Goal: Task Accomplishment & Management: Manage account settings

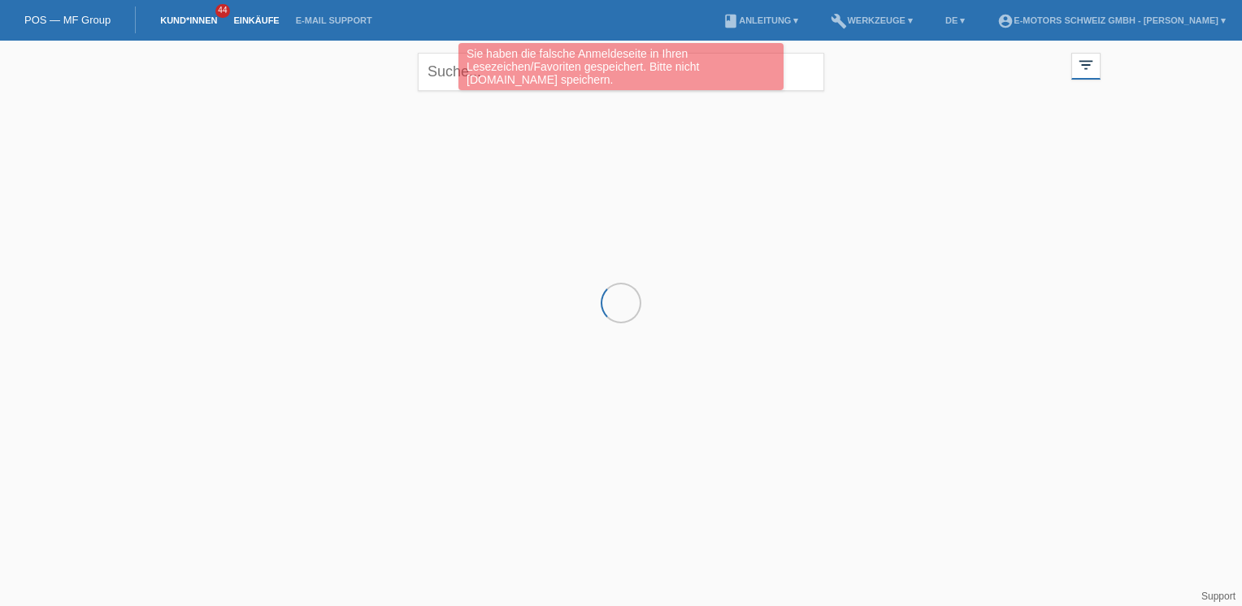
click at [249, 20] on link "Einkäufe" at bounding box center [256, 20] width 62 height 10
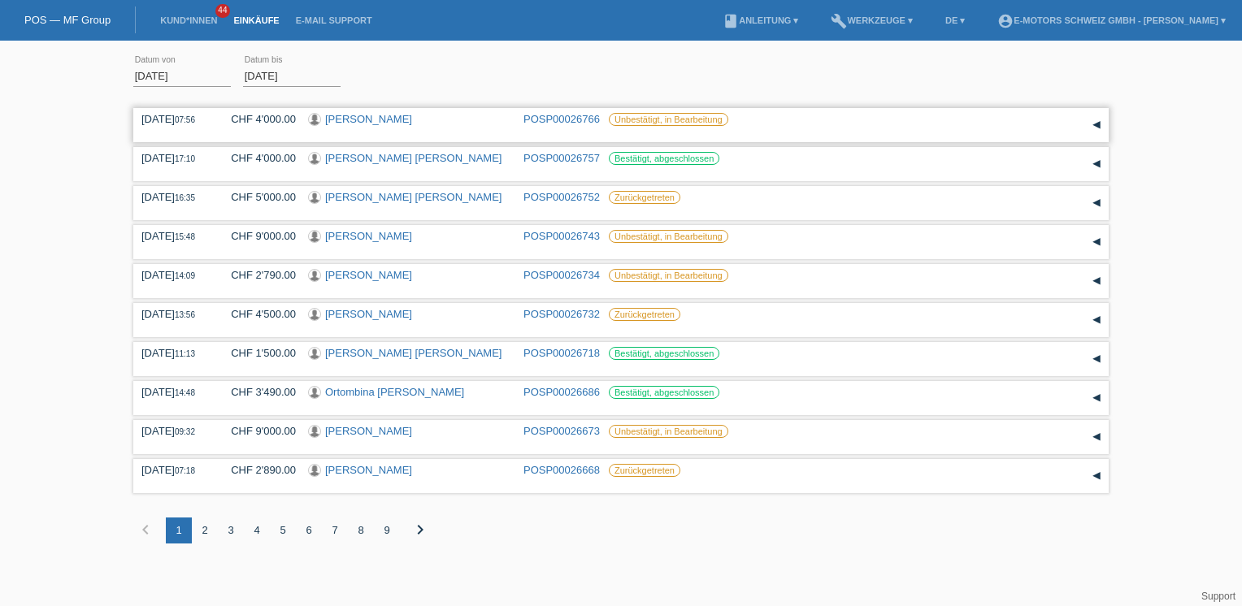
click at [362, 119] on link "[PERSON_NAME]" at bounding box center [368, 119] width 87 height 12
click at [382, 158] on link "Dary Starlin Morillo Parra" at bounding box center [413, 158] width 176 height 12
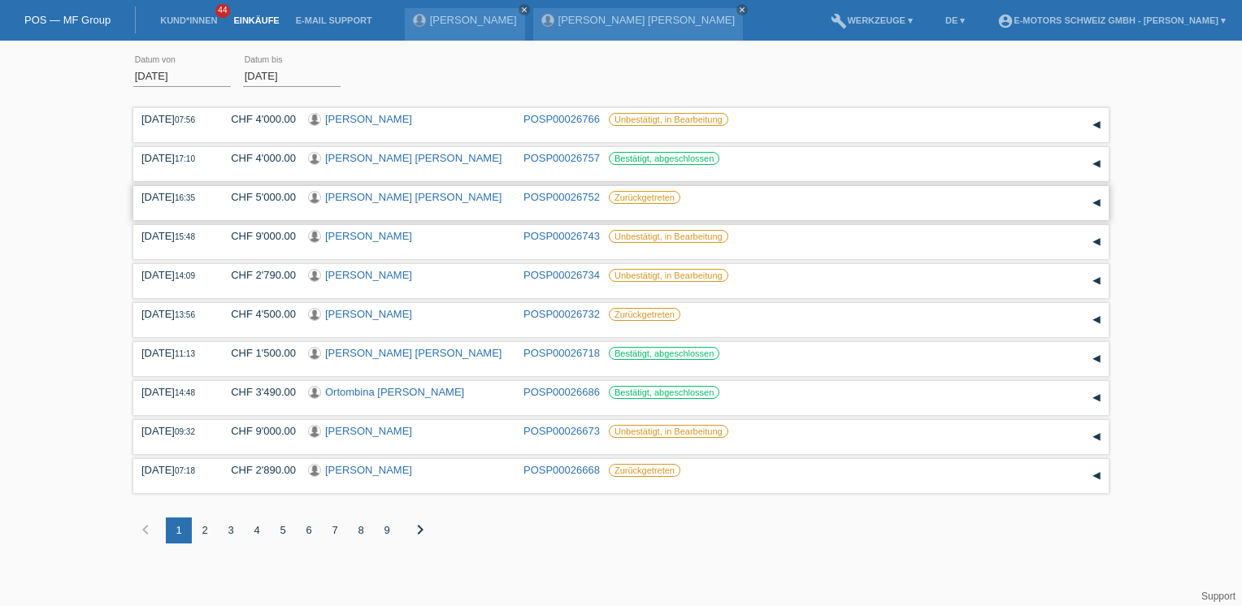
click at [341, 199] on link "[PERSON_NAME] [PERSON_NAME]" at bounding box center [413, 197] width 176 height 12
click at [375, 234] on link "Emma Nüesch" at bounding box center [368, 236] width 87 height 12
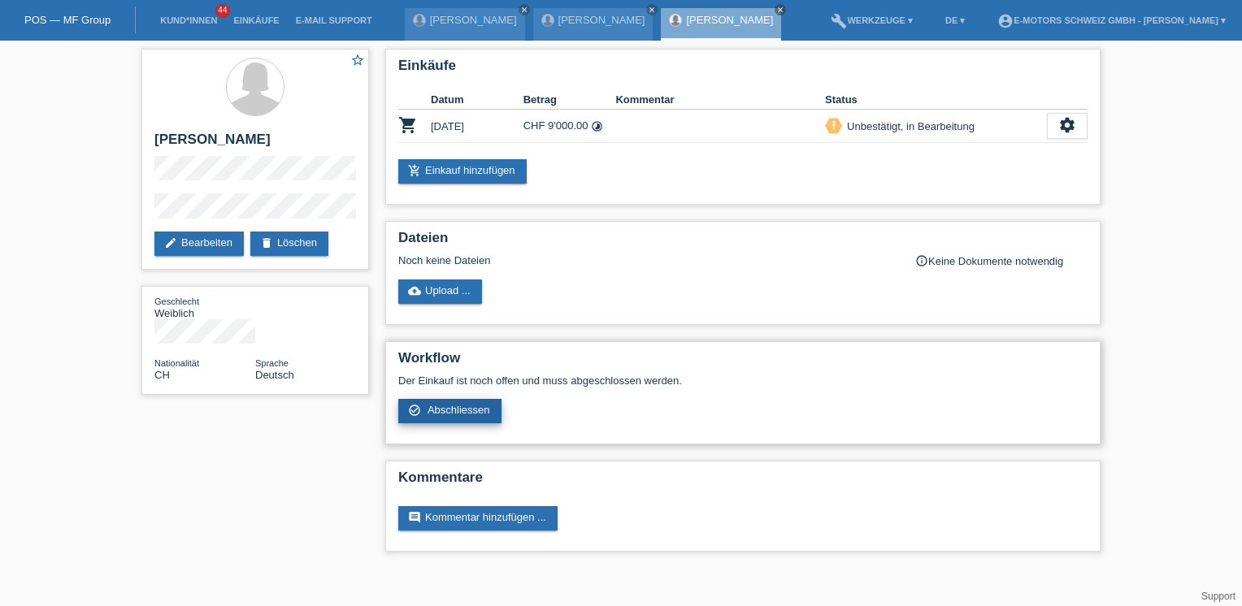
click at [438, 408] on span "Abschliessen" at bounding box center [458, 410] width 63 height 12
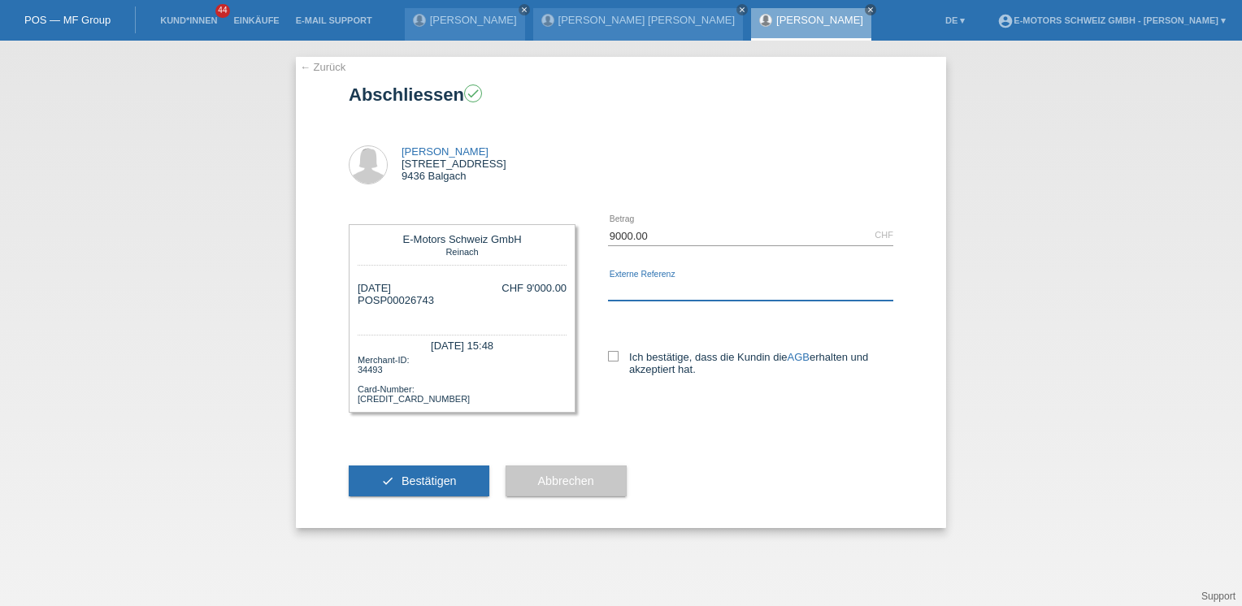
click at [634, 285] on input "text" at bounding box center [750, 290] width 285 height 20
type input "Andi"
click at [467, 473] on button "check Bestätigen" at bounding box center [419, 481] width 141 height 31
click at [406, 479] on span "Bestätigen" at bounding box center [428, 481] width 55 height 13
click at [618, 353] on label "Ich bestätige, dass die Kundin die AGB erhalten und akzeptiert hat." at bounding box center [750, 363] width 285 height 24
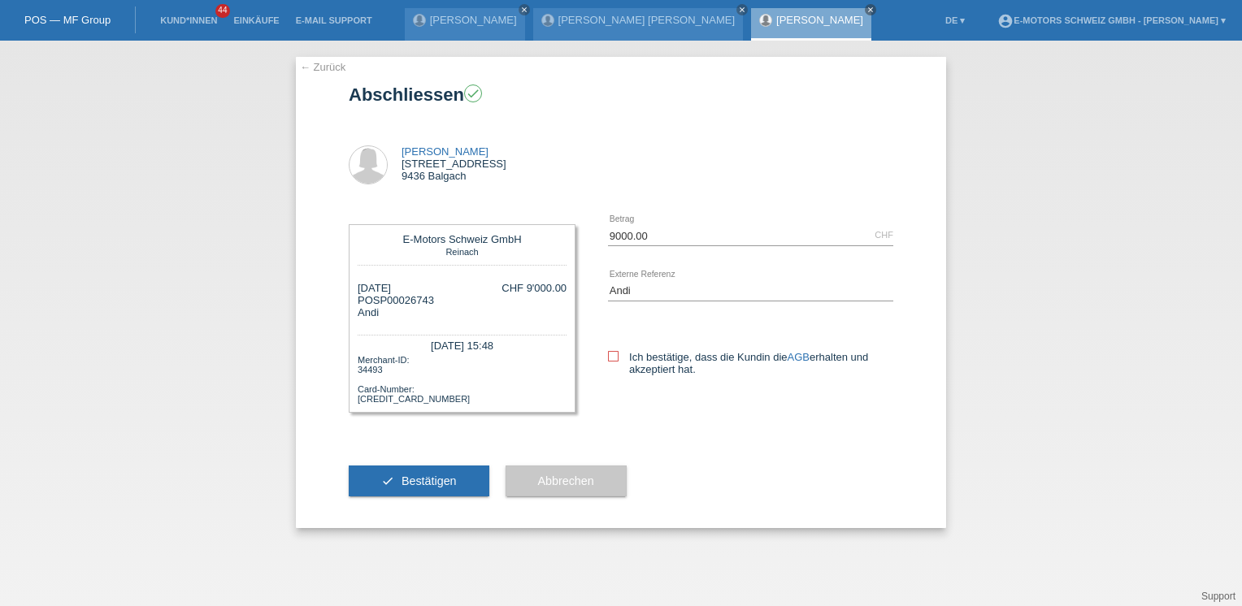
click at [618, 353] on input "Ich bestätige, dass die Kundin die AGB erhalten und akzeptiert hat." at bounding box center [613, 356] width 11 height 11
checkbox input "true"
click at [462, 477] on button "check Bestätigen" at bounding box center [419, 481] width 141 height 31
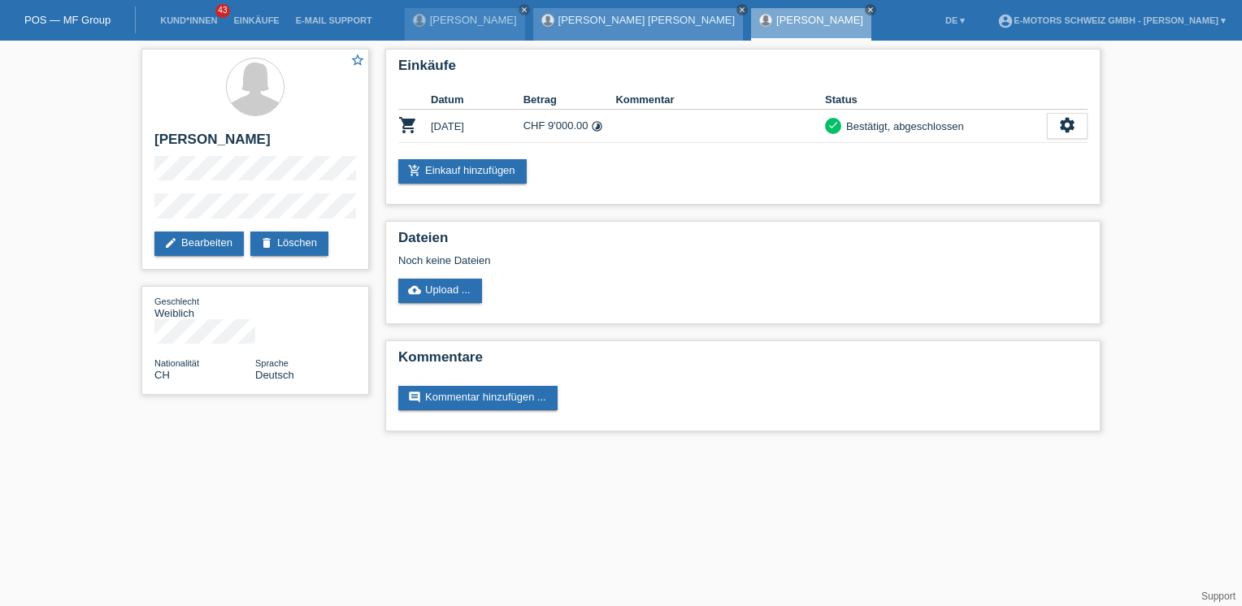
click at [738, 10] on icon "close" at bounding box center [742, 10] width 8 height 8
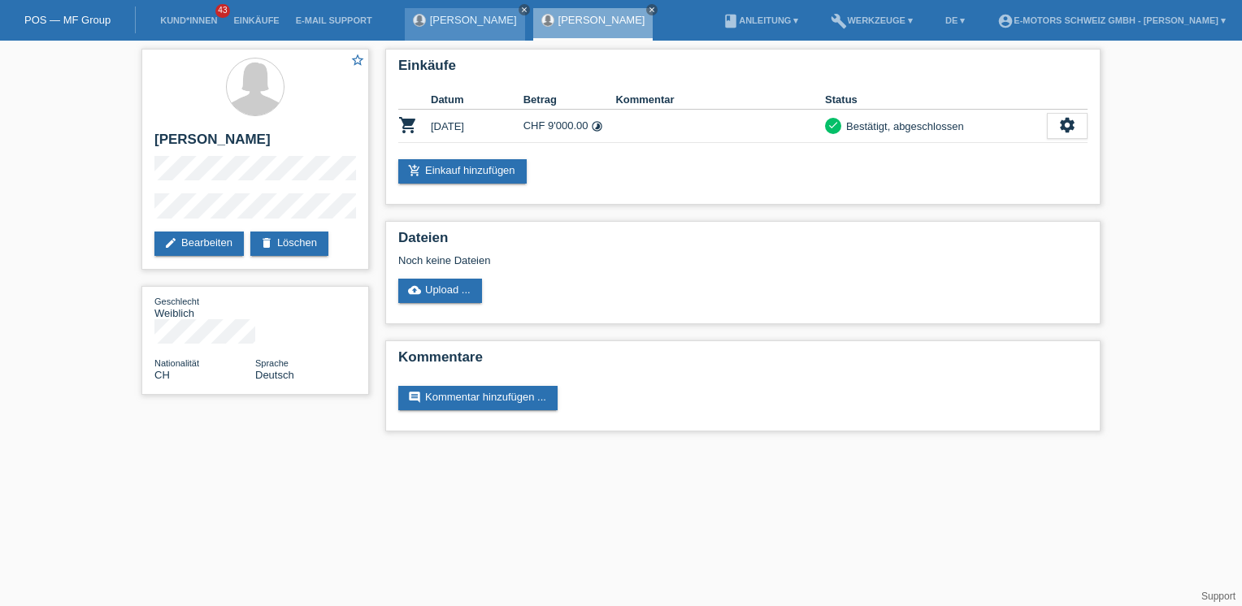
click at [520, 8] on icon "close" at bounding box center [524, 10] width 8 height 8
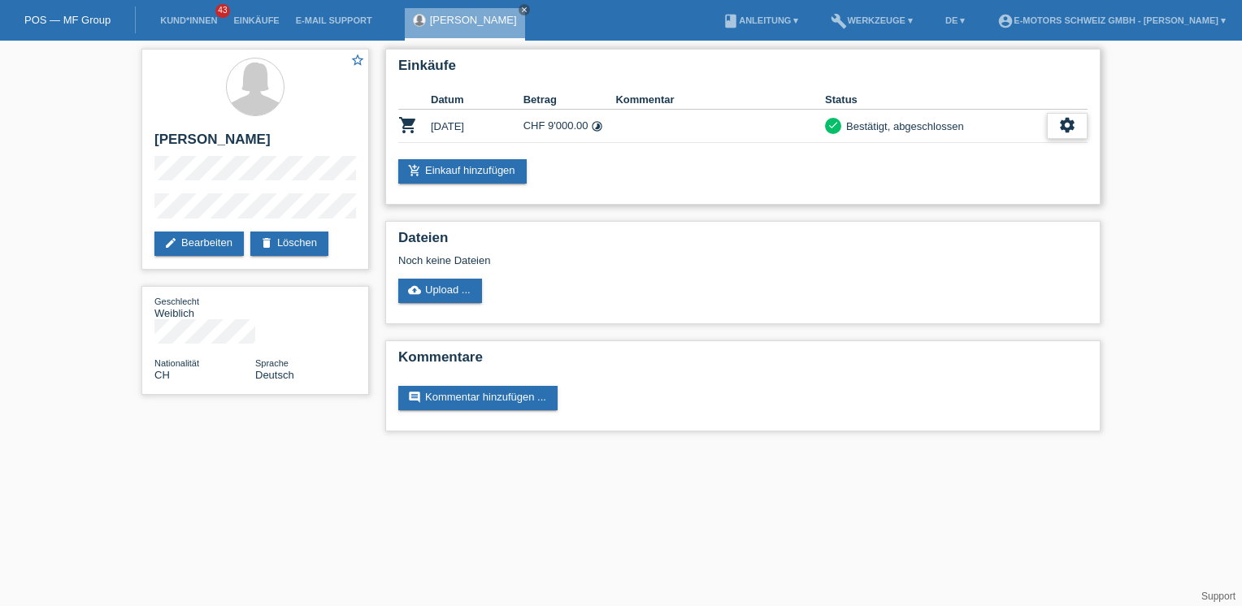
click at [1059, 124] on icon "settings" at bounding box center [1067, 125] width 18 height 18
click at [1009, 176] on span "AGB herunterladen" at bounding box center [998, 175] width 95 height 20
click at [1070, 119] on icon "settings" at bounding box center [1067, 125] width 18 height 18
click at [983, 194] on span "Quittung herunterladen" at bounding box center [1007, 199] width 113 height 20
drag, startPoint x: 154, startPoint y: 137, endPoint x: 248, endPoint y: 135, distance: 94.3
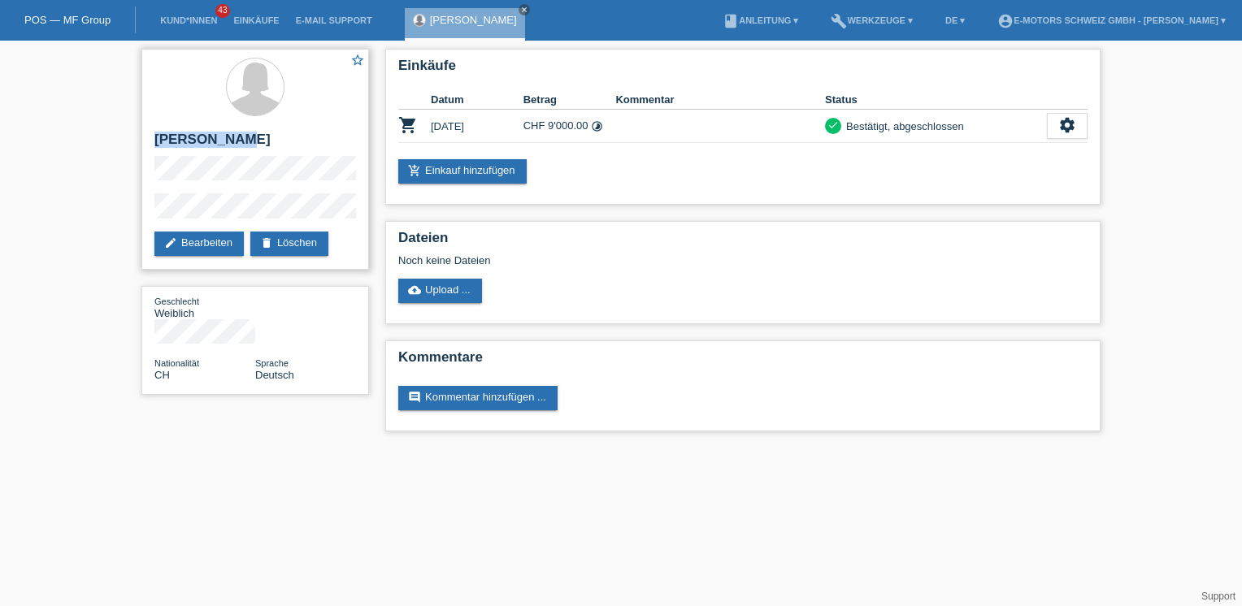
click at [248, 135] on h2 "[PERSON_NAME]" at bounding box center [255, 144] width 202 height 24
copy h2 "[PERSON_NAME]"
click at [225, 240] on link "edit Bearbeiten" at bounding box center [198, 244] width 89 height 24
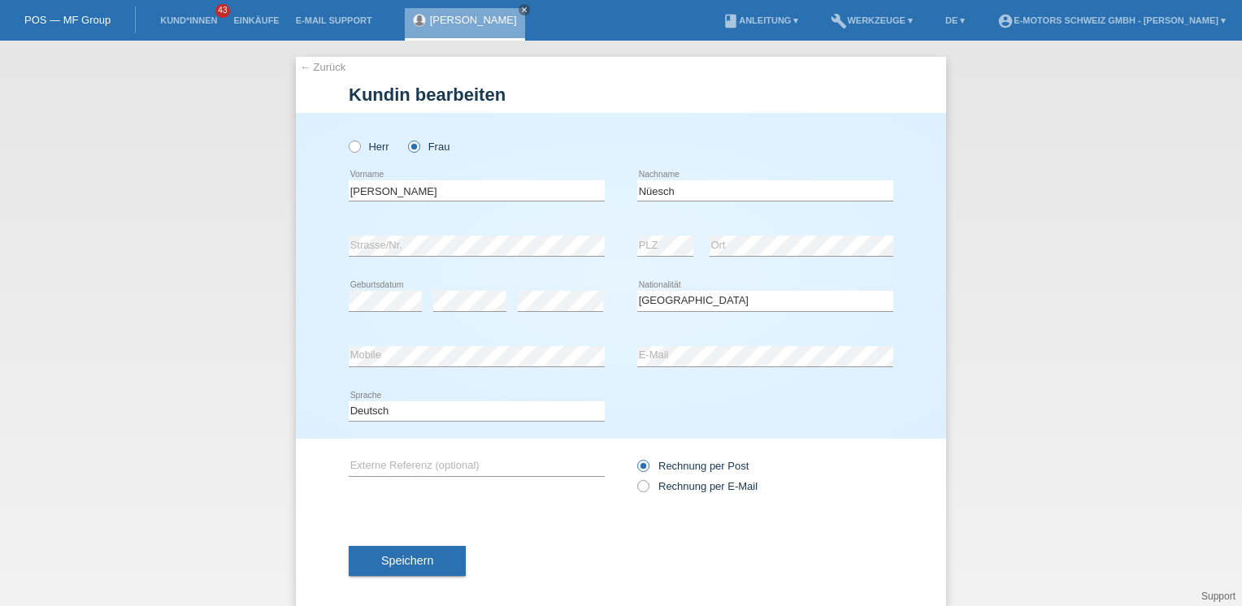
select select "CH"
click at [628, 355] on div "error Mobile error E-Mail" at bounding box center [621, 356] width 545 height 55
click at [336, 358] on div "Herr Frau Emma error Vorname" at bounding box center [621, 276] width 650 height 326
click at [404, 546] on button "Speichern" at bounding box center [407, 561] width 117 height 31
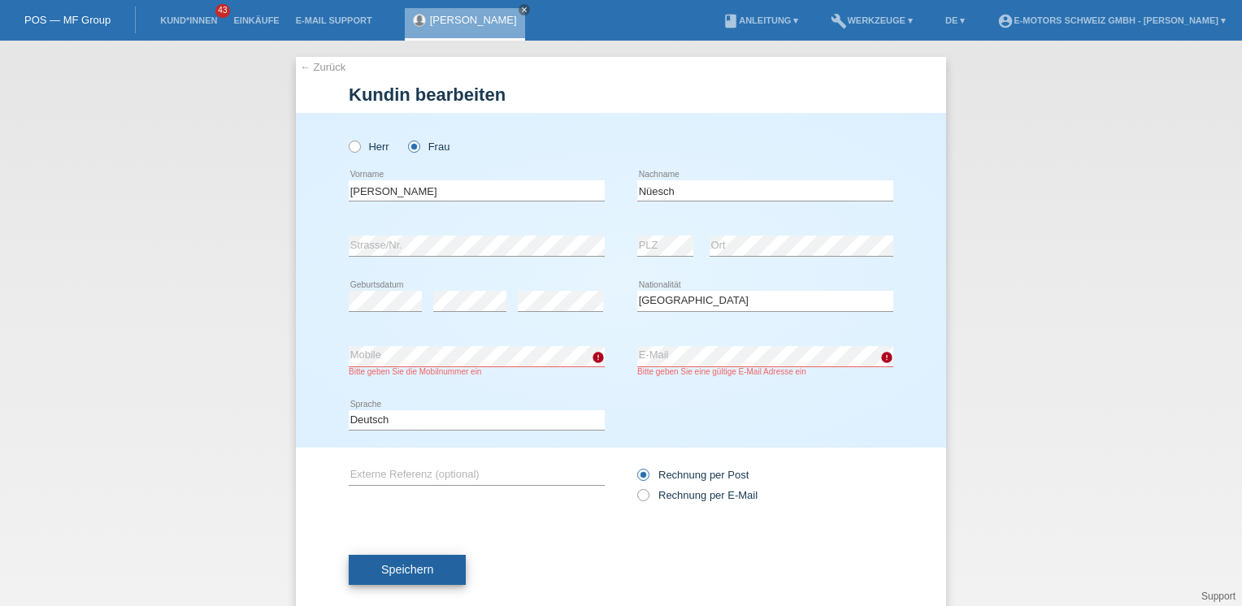
click at [419, 564] on span "Speichern" at bounding box center [407, 569] width 52 height 13
click at [666, 400] on div "Deutsch Français Italiano English error Sprache" at bounding box center [621, 420] width 545 height 55
click at [430, 571] on button "Speichern" at bounding box center [407, 570] width 117 height 31
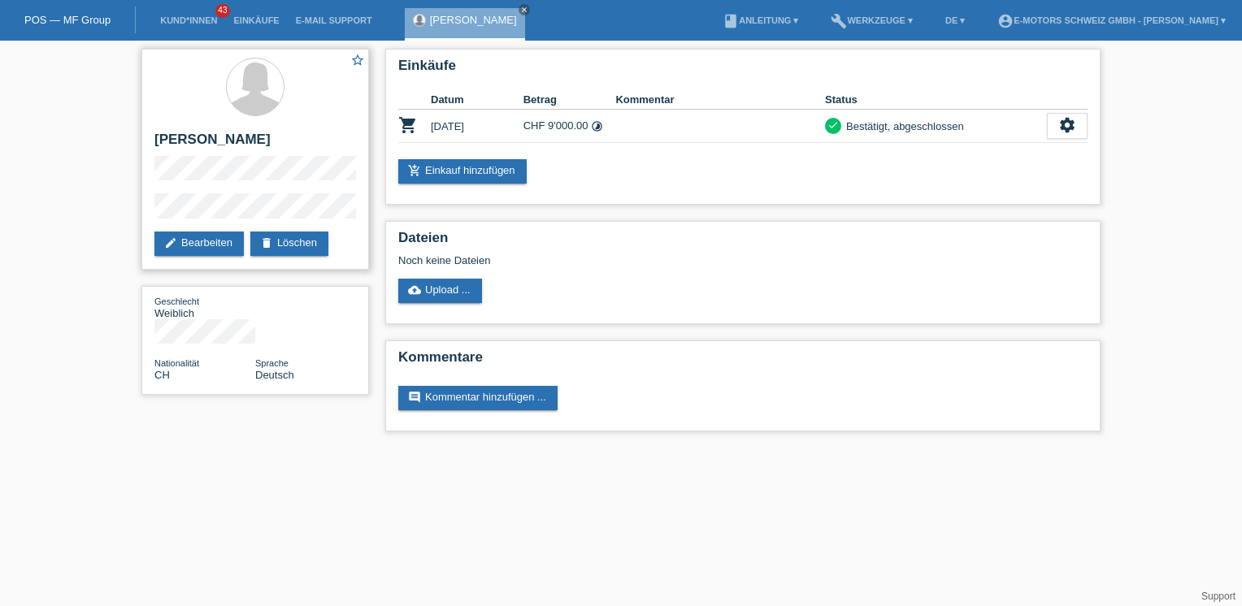
click at [153, 196] on div "star_border Emma Nüesch edit Bearbeiten delete Löschen" at bounding box center [255, 159] width 228 height 221
click at [520, 9] on icon "close" at bounding box center [524, 10] width 8 height 8
click at [271, 23] on link "Einkäufe" at bounding box center [256, 20] width 62 height 10
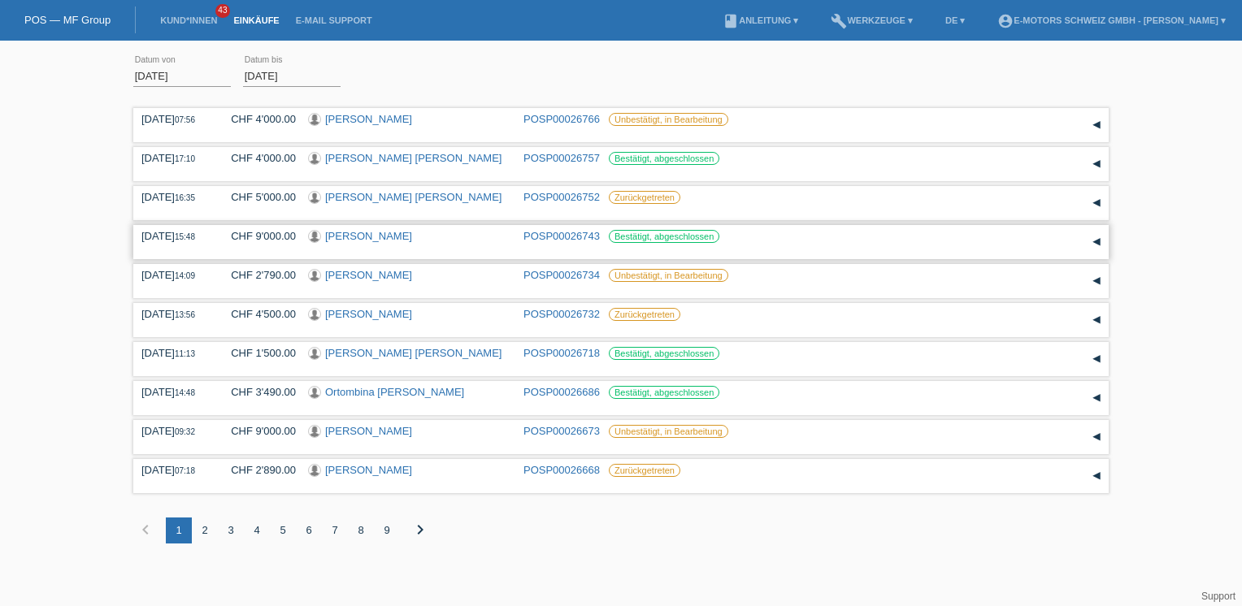
click at [575, 235] on link "POSP00026743" at bounding box center [561, 236] width 76 height 12
